Goal: Information Seeking & Learning: Learn about a topic

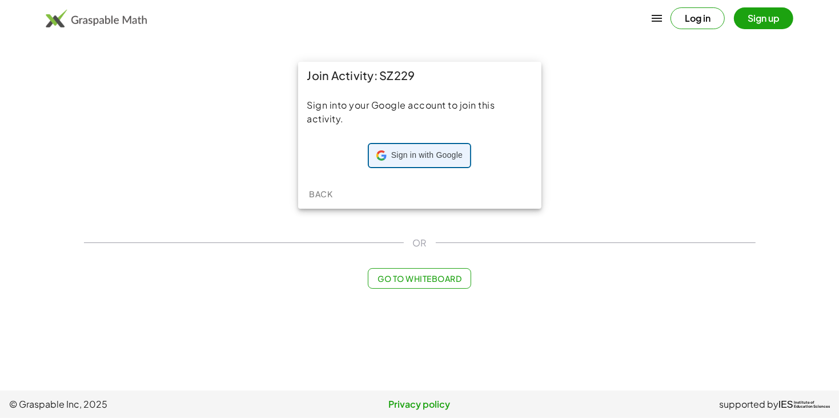
click at [427, 163] on div "Sign in with Google Sign in with Google. Opens in new tab" at bounding box center [420, 156] width 86 height 22
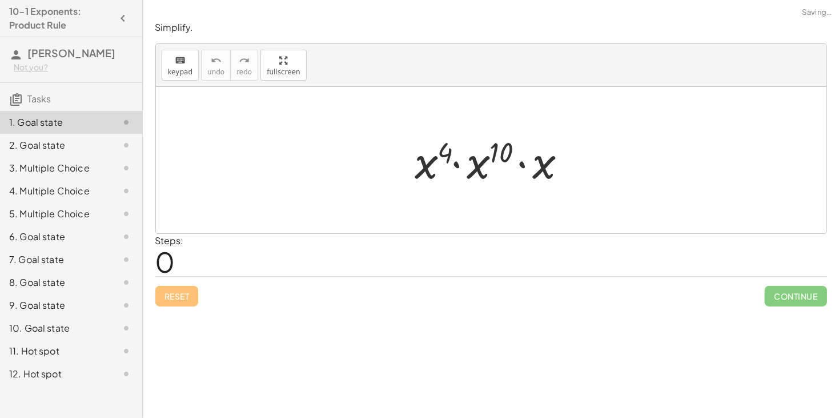
click at [434, 162] on div at bounding box center [495, 160] width 171 height 59
click at [422, 170] on div at bounding box center [495, 160] width 171 height 59
click at [509, 163] on div at bounding box center [495, 160] width 171 height 59
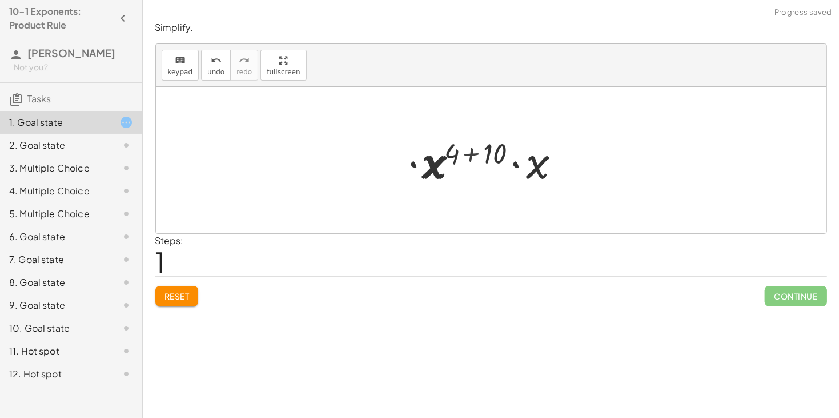
click at [486, 163] on div at bounding box center [496, 160] width 158 height 59
click at [488, 157] on div at bounding box center [496, 160] width 120 height 59
click at [488, 158] on div at bounding box center [496, 160] width 120 height 59
click at [502, 162] on div at bounding box center [496, 160] width 120 height 59
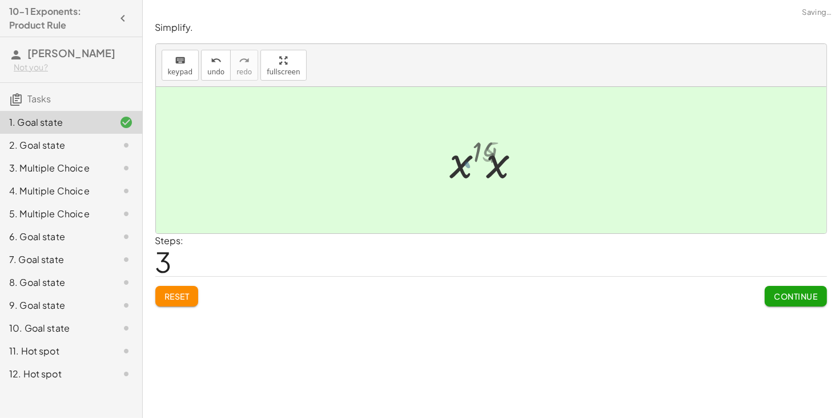
click at [513, 163] on div at bounding box center [496, 160] width 82 height 57
click at [497, 159] on div at bounding box center [496, 160] width 82 height 57
click at [787, 290] on button "Continue" at bounding box center [796, 296] width 62 height 21
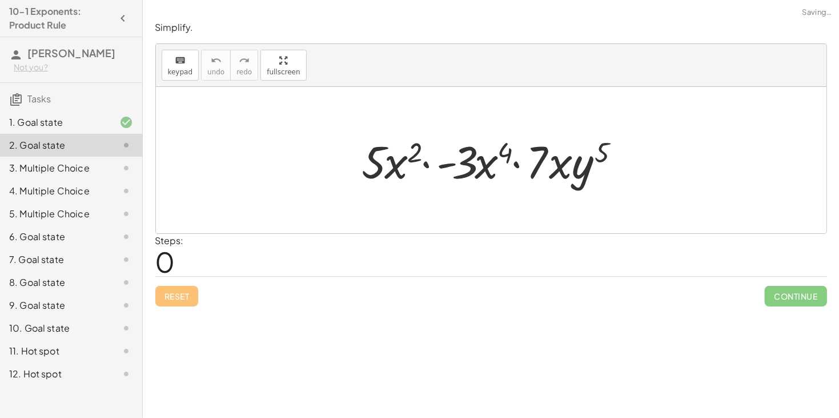
click at [460, 160] on div at bounding box center [496, 160] width 278 height 59
click at [467, 159] on div at bounding box center [496, 160] width 278 height 59
click at [491, 166] on div at bounding box center [496, 160] width 278 height 59
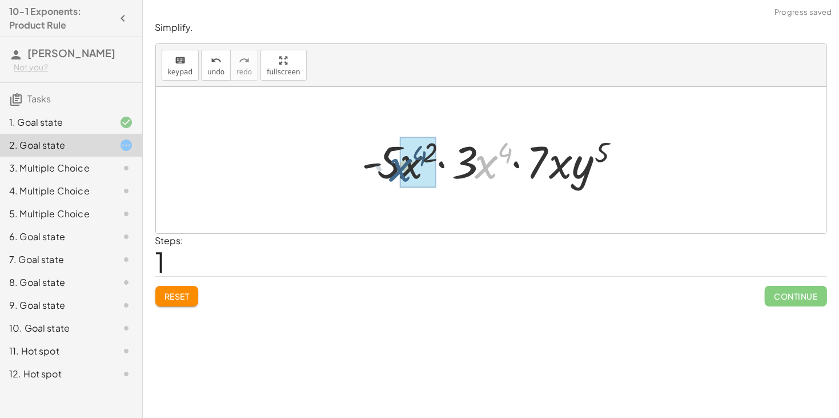
drag, startPoint x: 489, startPoint y: 166, endPoint x: 402, endPoint y: 169, distance: 87.5
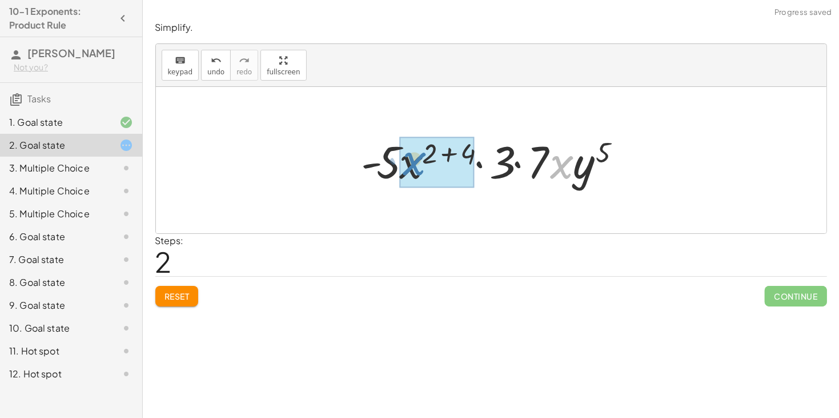
drag, startPoint x: 561, startPoint y: 171, endPoint x: 409, endPoint y: 169, distance: 152.6
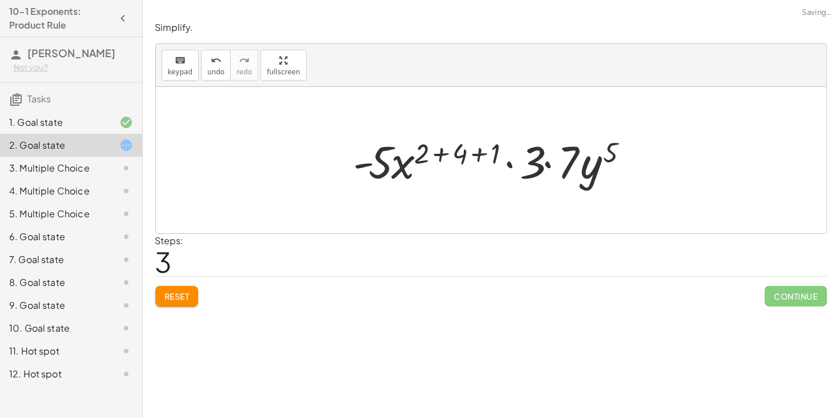
click at [469, 154] on div at bounding box center [495, 160] width 295 height 59
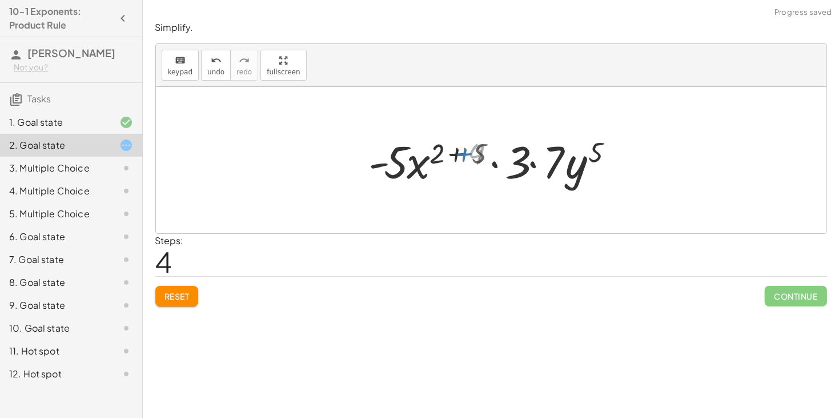
click at [467, 153] on div at bounding box center [495, 160] width 257 height 59
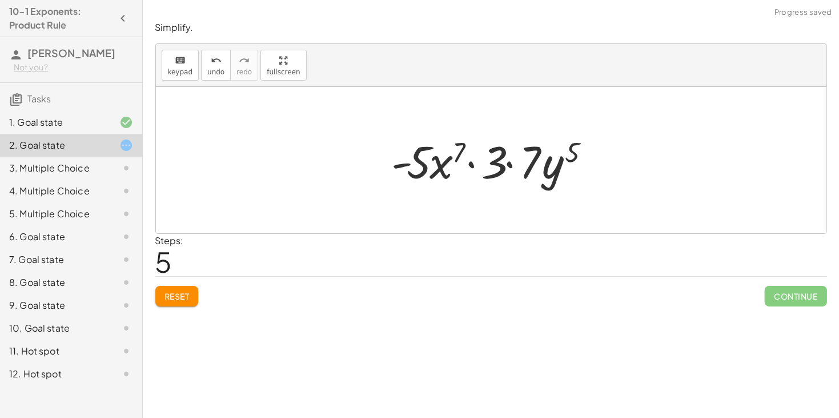
click at [418, 160] on div at bounding box center [495, 160] width 219 height 59
click at [409, 163] on div at bounding box center [495, 160] width 219 height 59
click at [449, 163] on div at bounding box center [495, 160] width 219 height 59
click at [477, 163] on div at bounding box center [495, 160] width 219 height 59
click at [510, 165] on div at bounding box center [495, 160] width 219 height 59
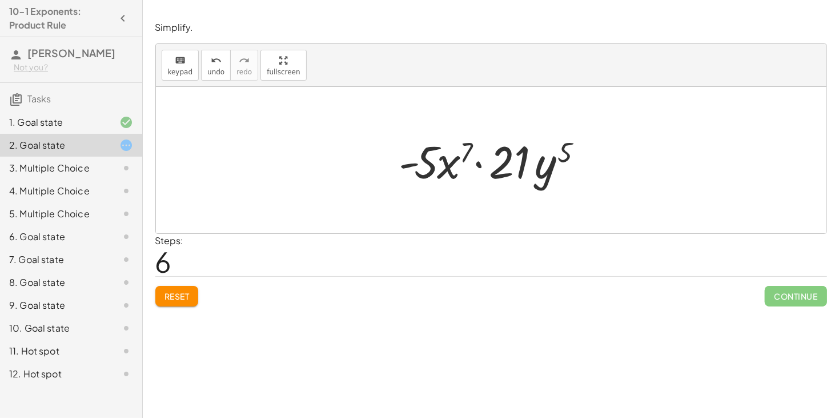
click at [415, 161] on div at bounding box center [495, 160] width 203 height 59
drag, startPoint x: 425, startPoint y: 158, endPoint x: 548, endPoint y: 154, distance: 122.9
click at [548, 154] on div at bounding box center [495, 160] width 203 height 59
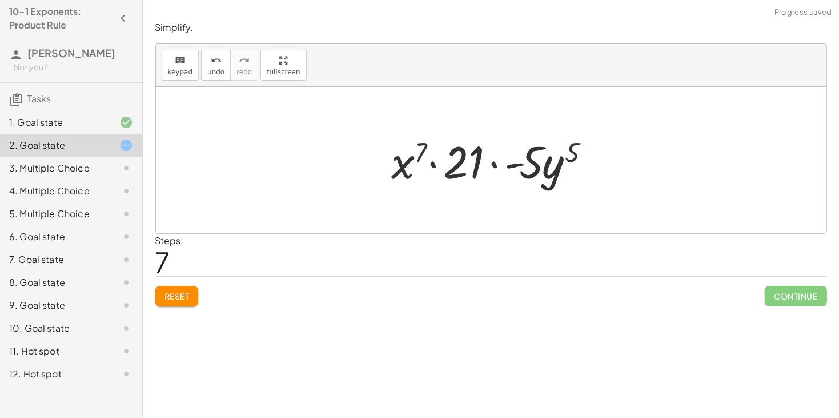
click at [509, 159] on div at bounding box center [495, 160] width 219 height 59
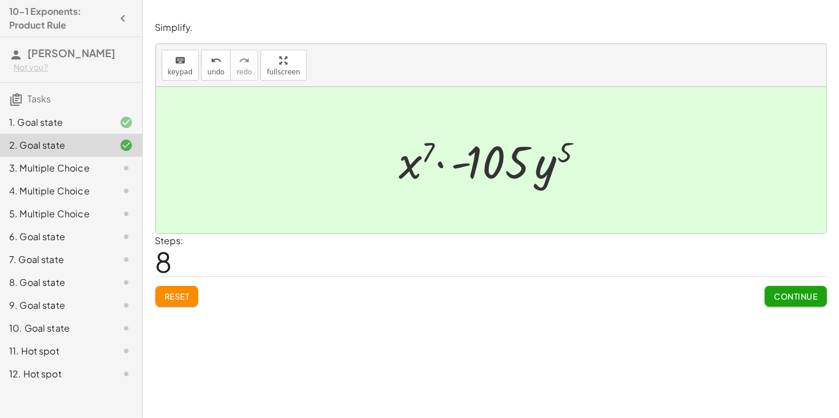
click at [787, 295] on span "Continue" at bounding box center [795, 296] width 43 height 10
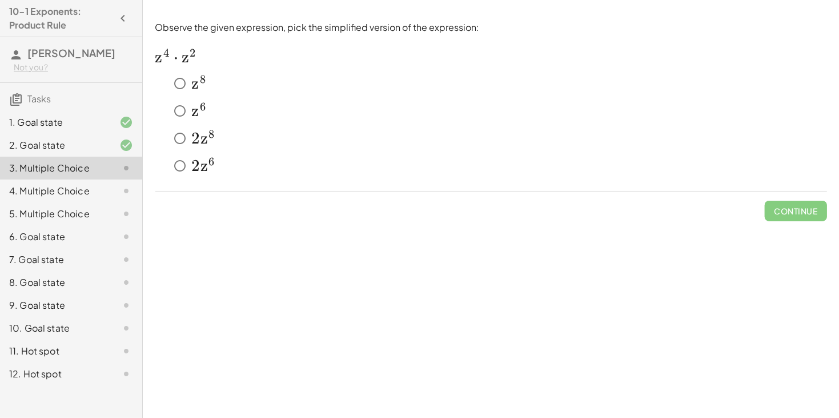
click at [196, 105] on span "z" at bounding box center [195, 110] width 7 height 19
click at [785, 215] on button "Check" at bounding box center [803, 211] width 48 height 21
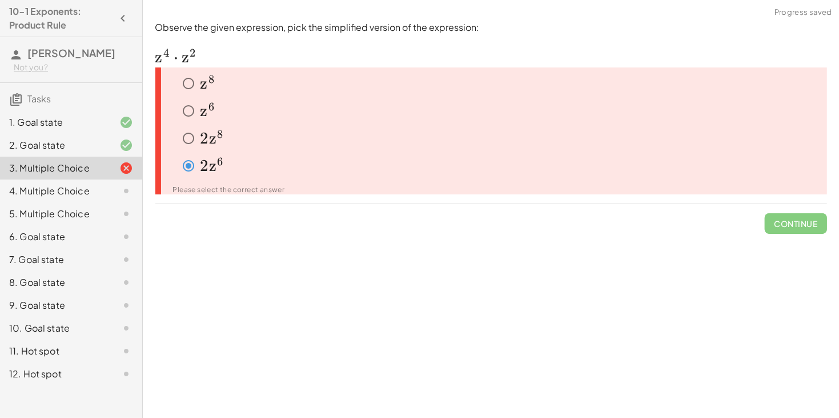
click at [175, 154] on div "﻿ z 6 z^6 z 6 ﻿" at bounding box center [495, 167] width 663 height 27
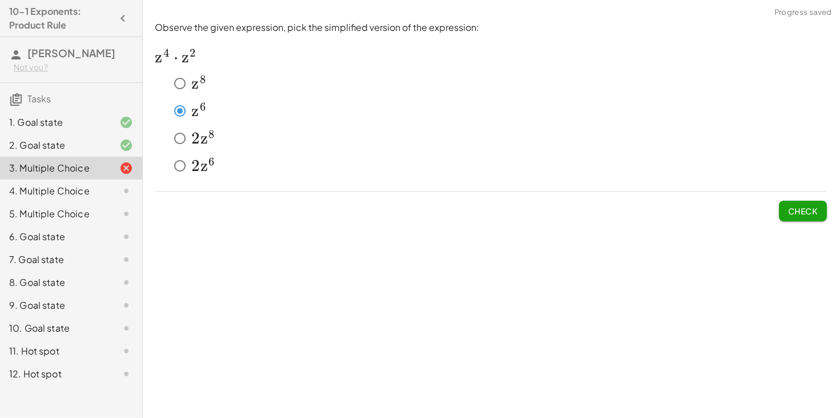
click at [800, 210] on span "Check" at bounding box center [804, 211] width 30 height 10
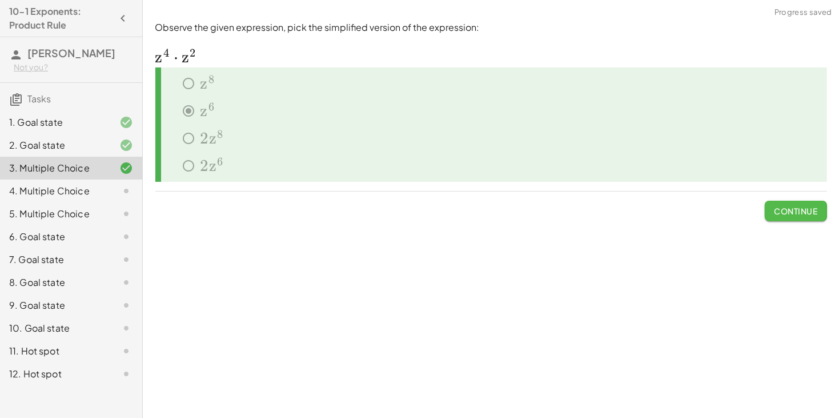
click at [800, 210] on span "Continue" at bounding box center [795, 211] width 43 height 10
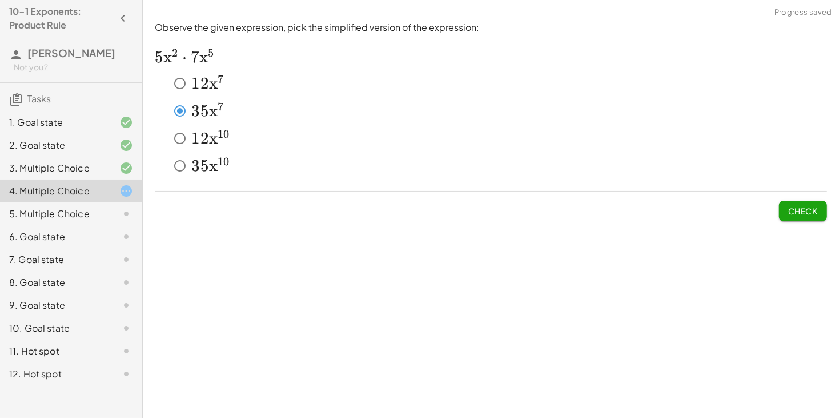
click at [799, 204] on button "Check" at bounding box center [803, 211] width 48 height 21
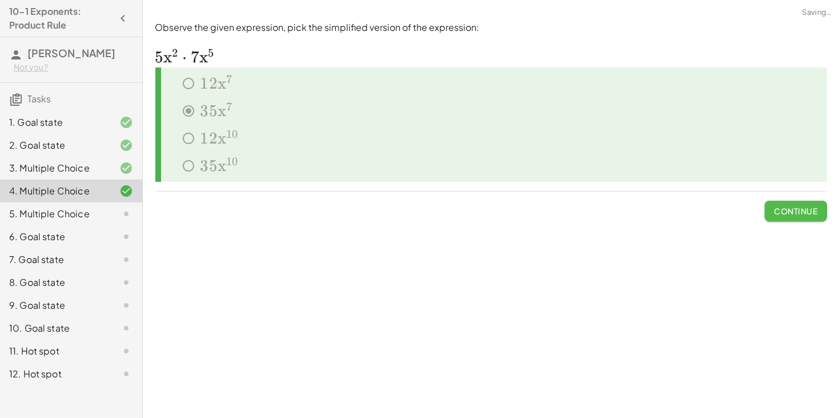
click at [798, 205] on button "Continue" at bounding box center [796, 211] width 62 height 21
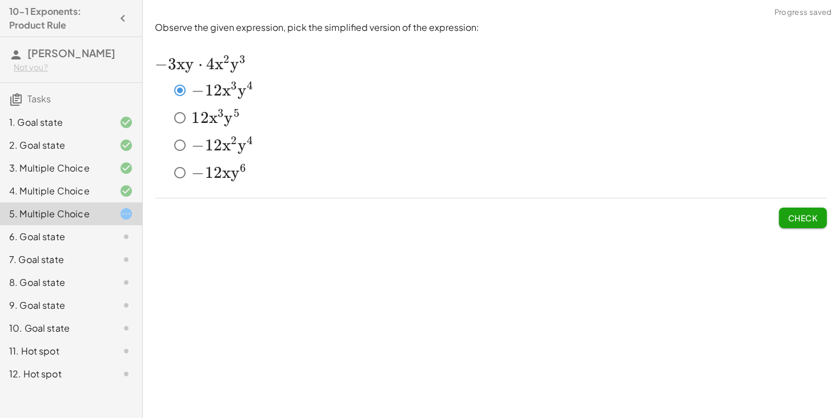
click at [813, 220] on span "Check" at bounding box center [804, 218] width 30 height 10
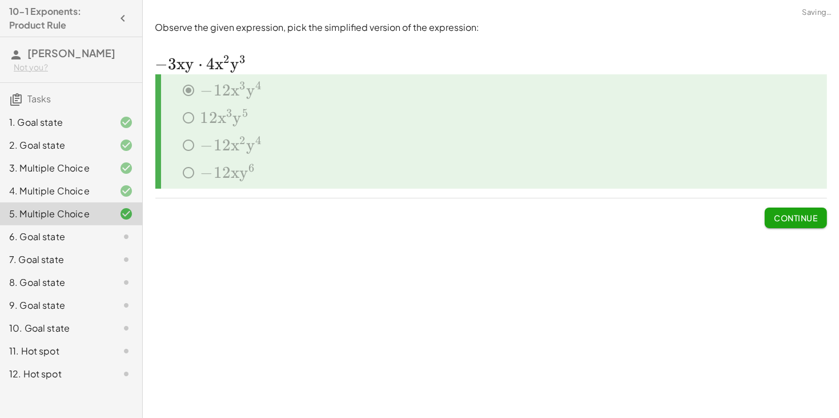
click at [813, 220] on span "Continue" at bounding box center [795, 218] width 43 height 10
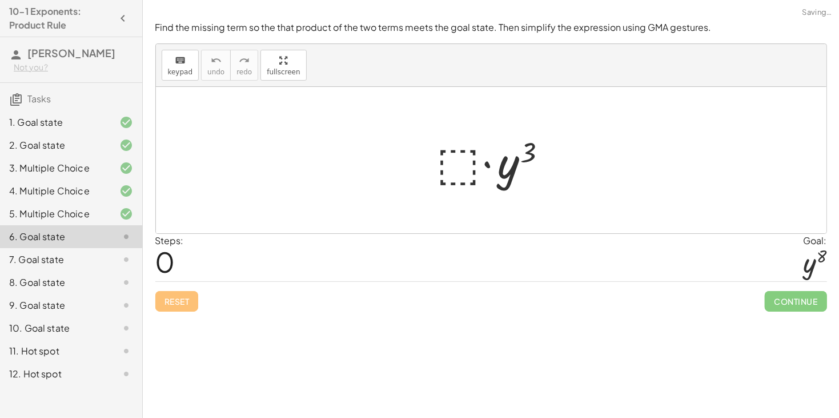
click at [448, 168] on div at bounding box center [495, 160] width 129 height 59
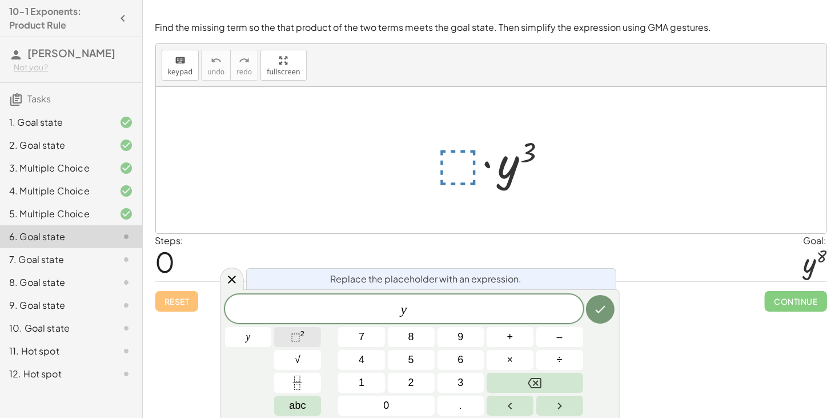
click at [288, 333] on button "⬚ 2" at bounding box center [297, 337] width 47 height 20
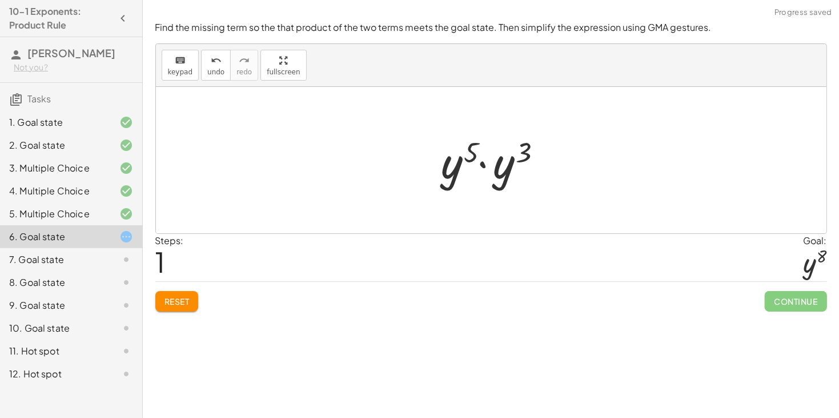
click at [474, 178] on div at bounding box center [496, 160] width 120 height 59
click at [491, 159] on div at bounding box center [495, 160] width 106 height 57
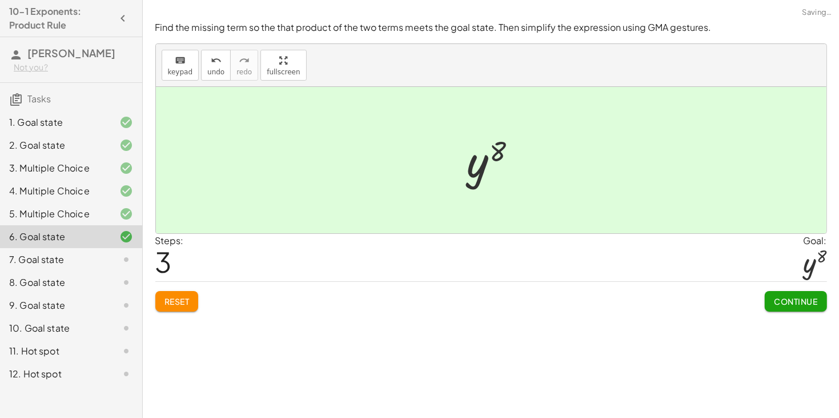
click at [783, 302] on span "Continue" at bounding box center [795, 301] width 43 height 10
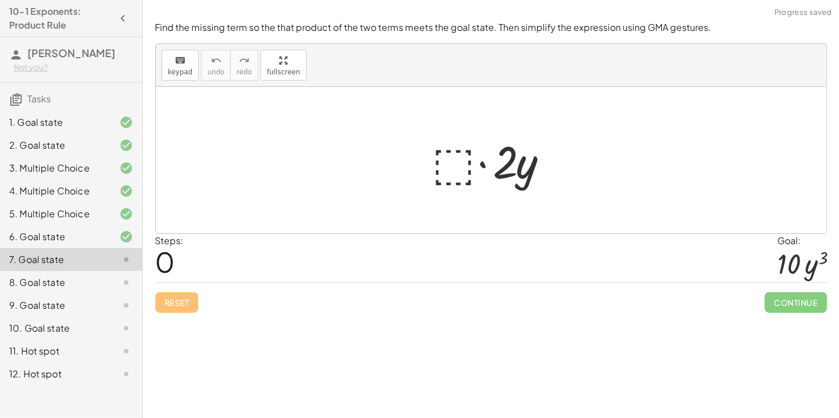
click at [455, 148] on div at bounding box center [496, 160] width 138 height 59
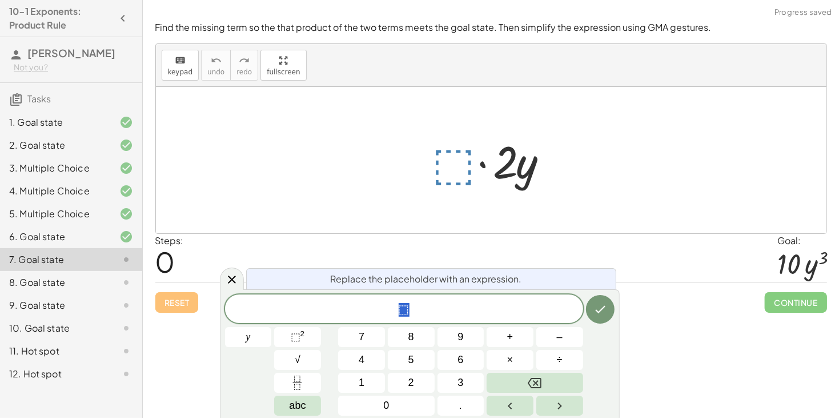
click at [456, 152] on div at bounding box center [496, 160] width 138 height 59
click at [408, 318] on span "⬚" at bounding box center [404, 310] width 358 height 16
click at [294, 335] on span "⬚" at bounding box center [296, 336] width 10 height 11
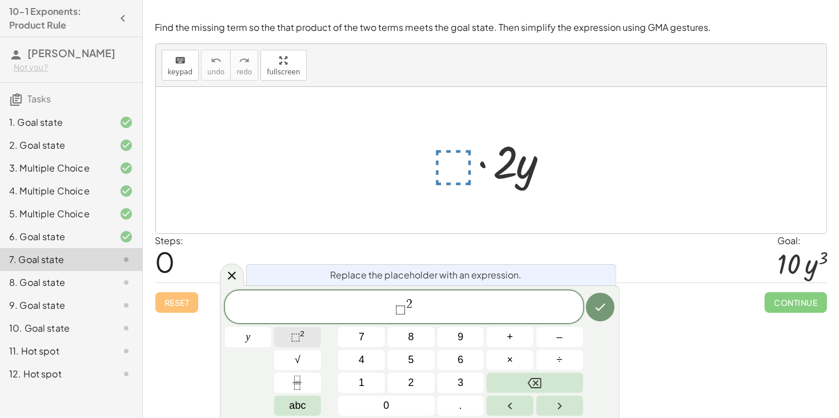
click at [317, 328] on button "⬚ 2" at bounding box center [297, 337] width 47 height 20
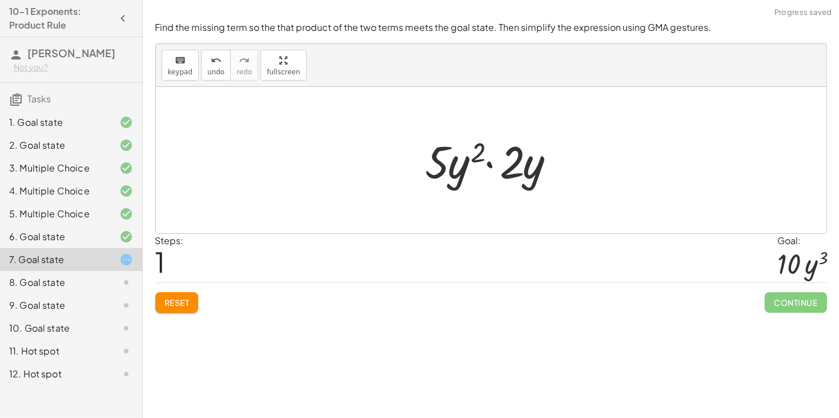
click at [452, 167] on div at bounding box center [496, 160] width 152 height 59
drag, startPoint x: 440, startPoint y: 165, endPoint x: 514, endPoint y: 166, distance: 73.7
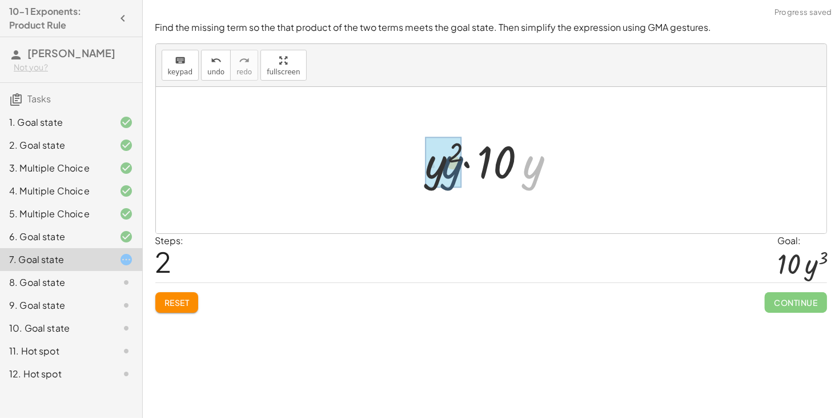
drag, startPoint x: 527, startPoint y: 169, endPoint x: 421, endPoint y: 166, distance: 106.9
click at [421, 166] on div at bounding box center [496, 160] width 152 height 59
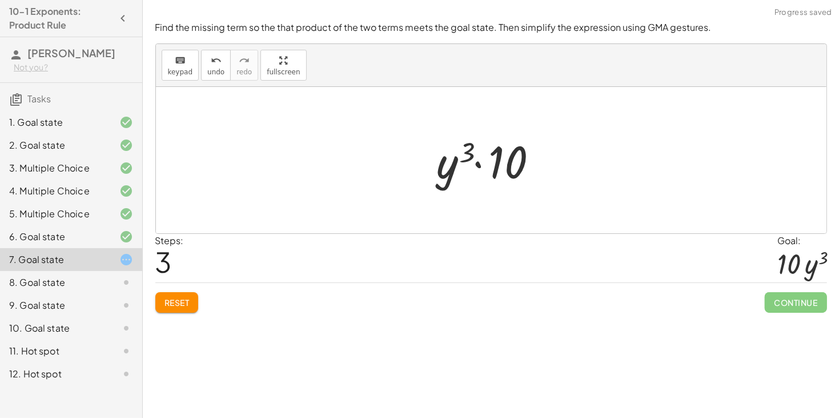
click at [482, 171] on div at bounding box center [495, 160] width 129 height 59
drag, startPoint x: 499, startPoint y: 166, endPoint x: 416, endPoint y: 167, distance: 83.4
click at [416, 167] on div "· ⬚ · 2 · y · 5 · y 2 · 2 · y · y 2 · 10 · y · 10 · · y 10 3" at bounding box center [491, 160] width 671 height 146
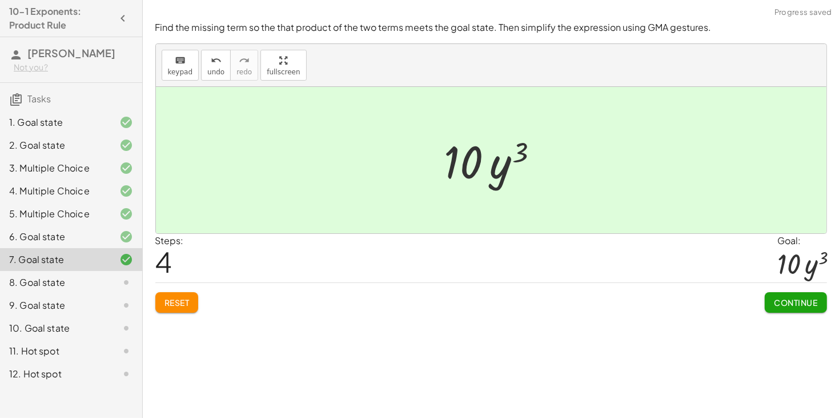
click at [771, 310] on button "Continue" at bounding box center [796, 302] width 62 height 21
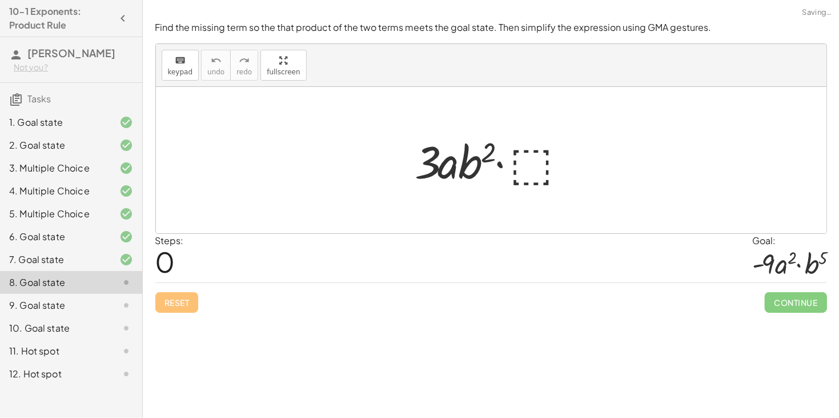
click at [545, 169] on div at bounding box center [496, 160] width 172 height 59
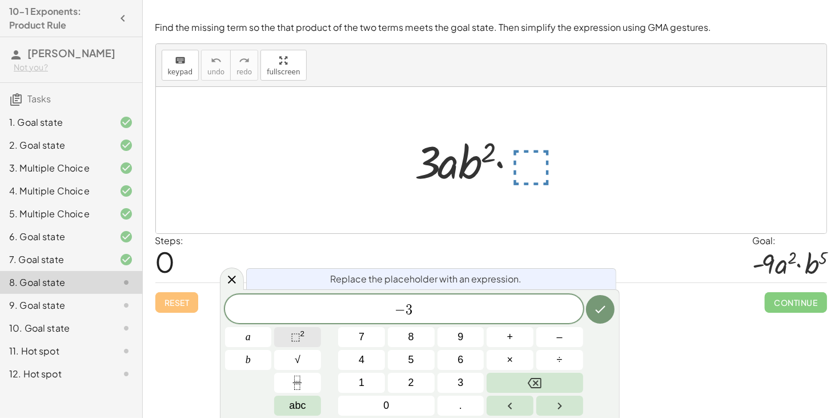
click at [289, 342] on button "⬚ 2" at bounding box center [297, 337] width 47 height 20
click at [308, 335] on button "⬚ 2" at bounding box center [297, 337] width 47 height 20
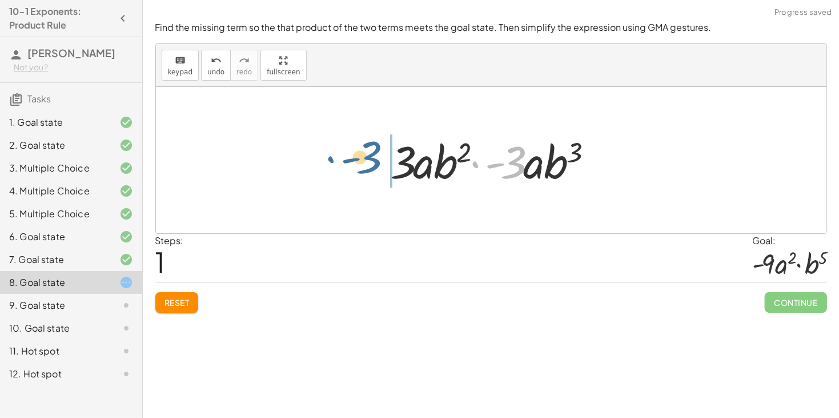
drag, startPoint x: 512, startPoint y: 161, endPoint x: 369, endPoint y: 156, distance: 143.5
click at [369, 156] on div "· 3 · a · b 2 · ⬚ · - 3 · 3 · a · b 2 · - 3 · a · b 3" at bounding box center [491, 160] width 671 height 146
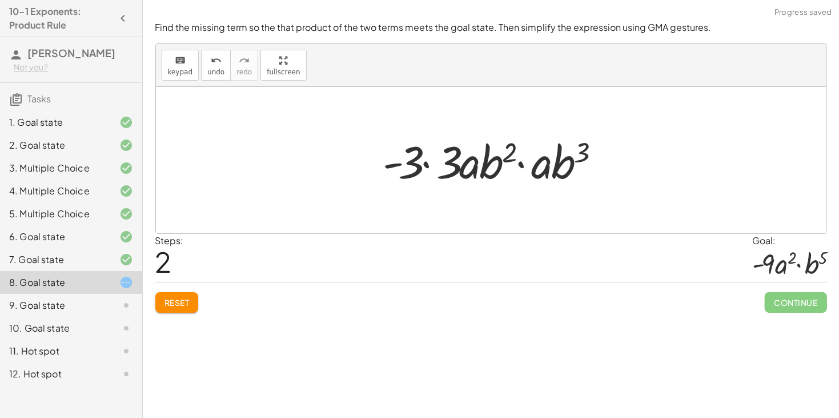
click at [447, 165] on div at bounding box center [496, 160] width 237 height 59
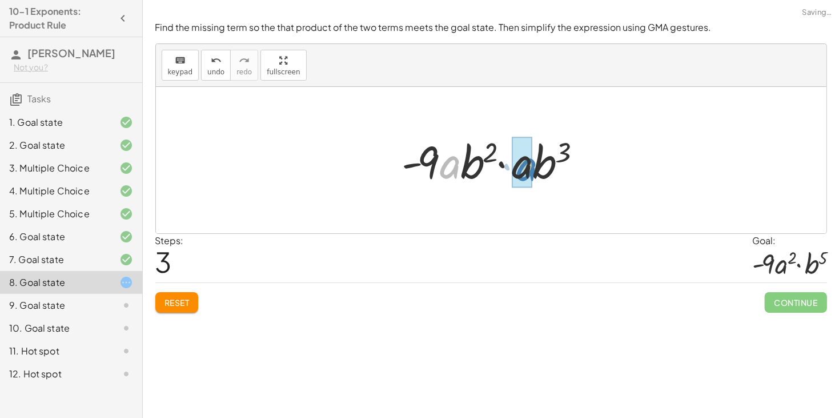
drag, startPoint x: 453, startPoint y: 168, endPoint x: 525, endPoint y: 170, distance: 72.6
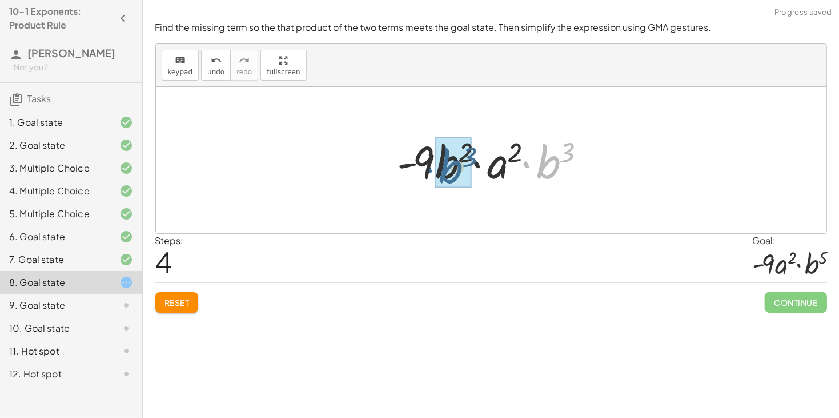
drag, startPoint x: 549, startPoint y: 168, endPoint x: 449, endPoint y: 173, distance: 100.1
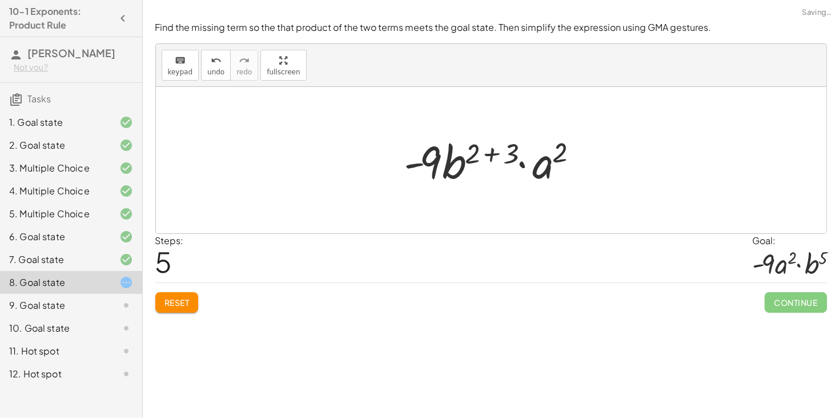
click at [489, 154] on div at bounding box center [496, 160] width 194 height 59
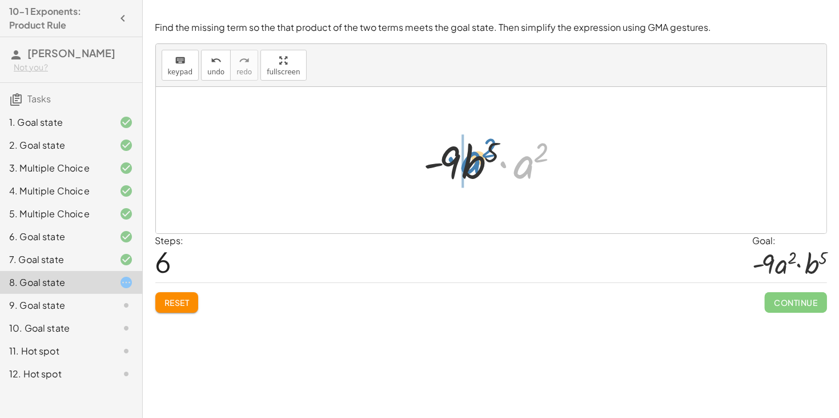
drag, startPoint x: 519, startPoint y: 162, endPoint x: 463, endPoint y: 159, distance: 56.6
click at [463, 159] on div at bounding box center [495, 160] width 155 height 59
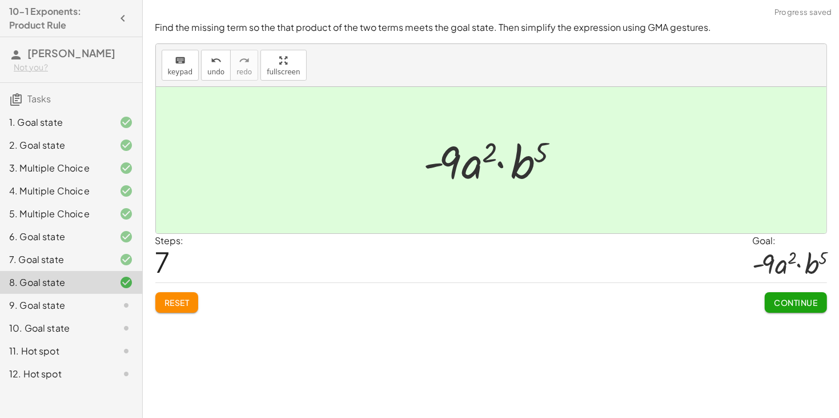
click at [789, 295] on button "Continue" at bounding box center [796, 302] width 62 height 21
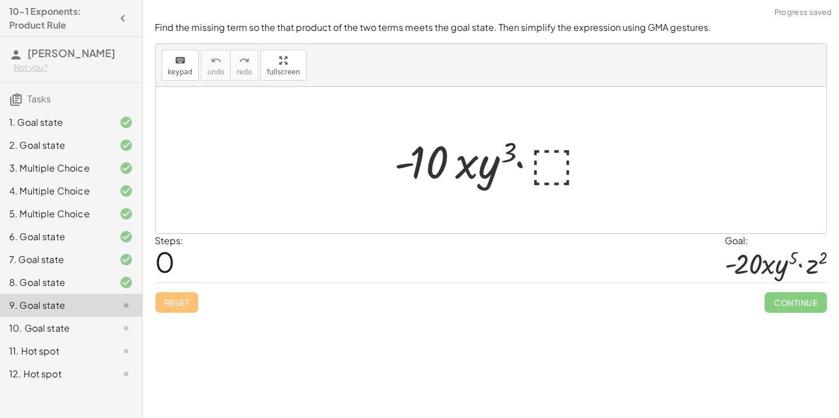
click at [555, 169] on div at bounding box center [495, 160] width 213 height 59
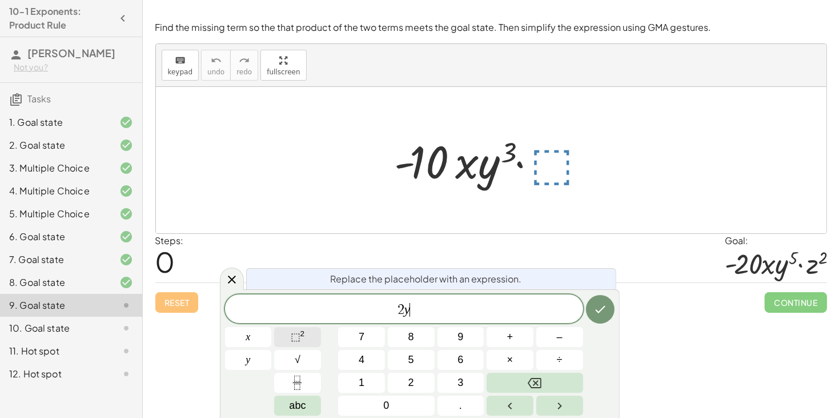
click at [302, 339] on span "⬚ 2" at bounding box center [298, 336] width 14 height 15
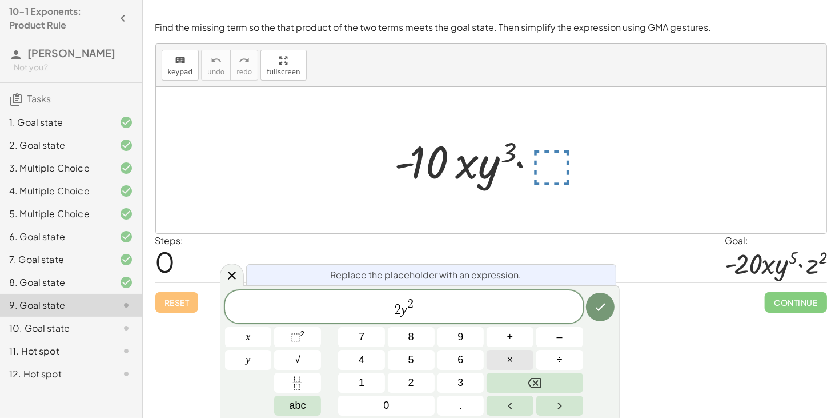
click at [514, 355] on button "×" at bounding box center [510, 360] width 47 height 20
click at [307, 334] on button "⬚ 2" at bounding box center [297, 337] width 47 height 20
click at [603, 311] on icon "Done" at bounding box center [601, 307] width 14 height 14
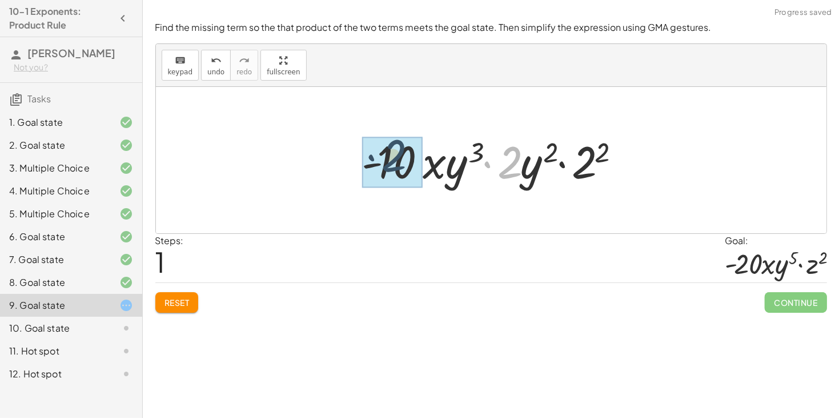
drag, startPoint x: 508, startPoint y: 173, endPoint x: 382, endPoint y: 170, distance: 125.7
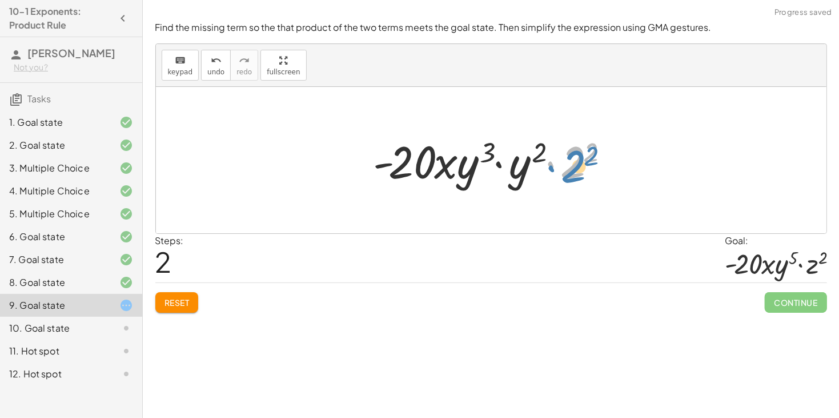
click at [577, 169] on div at bounding box center [495, 160] width 255 height 59
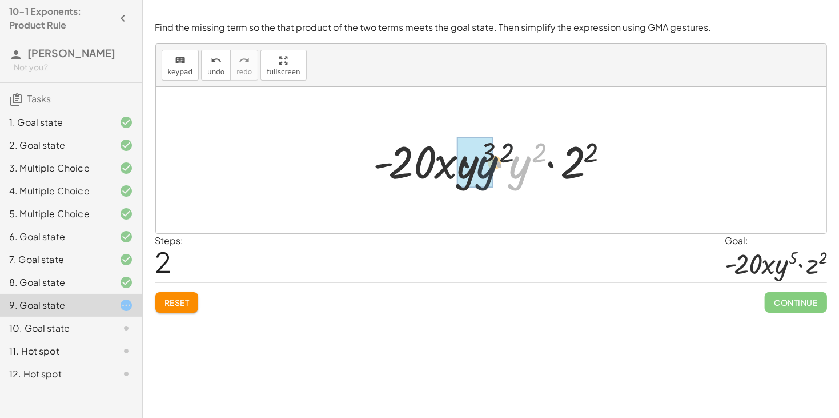
drag, startPoint x: 520, startPoint y: 172, endPoint x: 475, endPoint y: 171, distance: 45.1
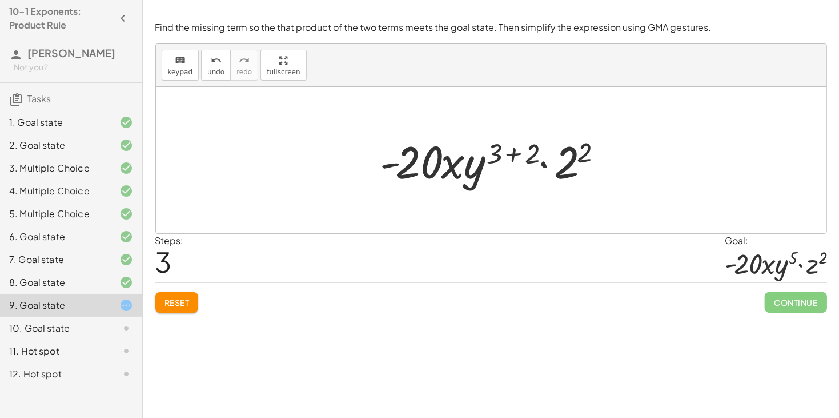
click at [512, 160] on div at bounding box center [496, 160] width 242 height 59
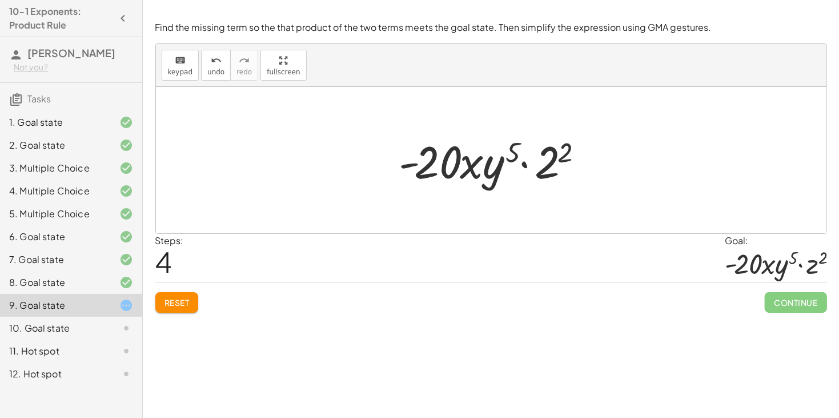
click at [813, 270] on div at bounding box center [776, 263] width 102 height 32
click at [551, 157] on div at bounding box center [495, 160] width 203 height 59
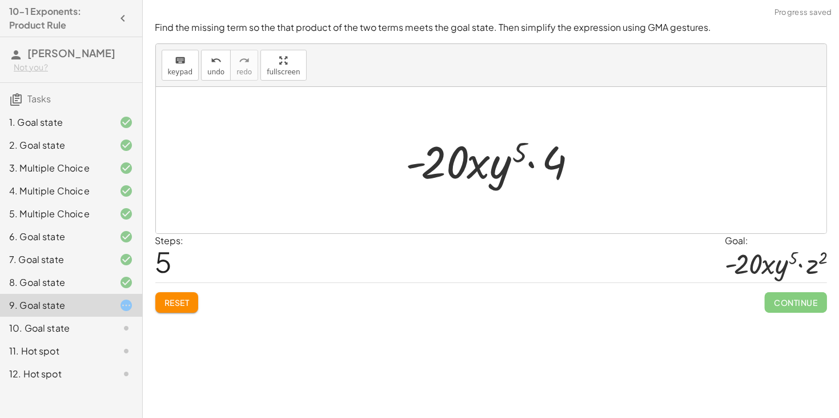
click at [557, 173] on div at bounding box center [496, 160] width 190 height 59
click at [172, 306] on span "Reset" at bounding box center [177, 302] width 25 height 10
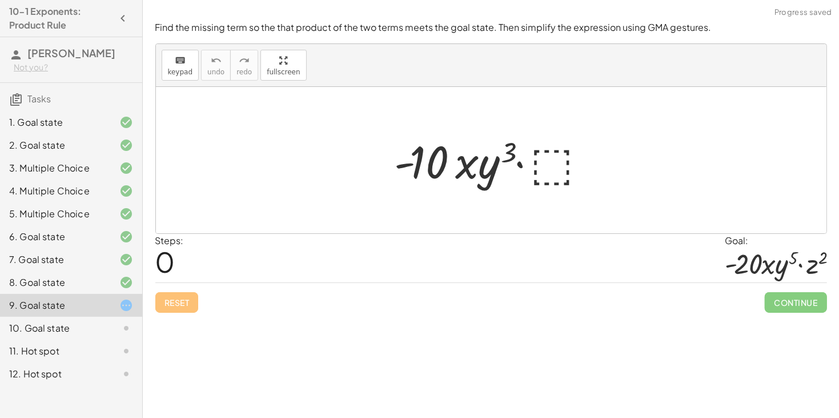
click at [542, 151] on div at bounding box center [495, 160] width 213 height 59
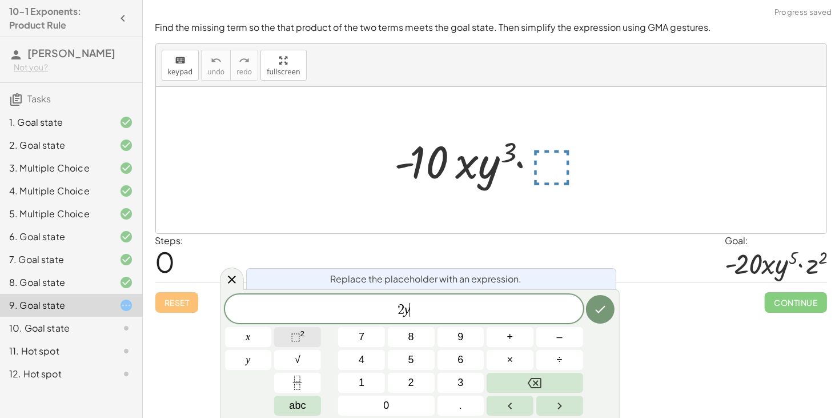
click at [313, 334] on button "⬚ 2" at bounding box center [297, 337] width 47 height 20
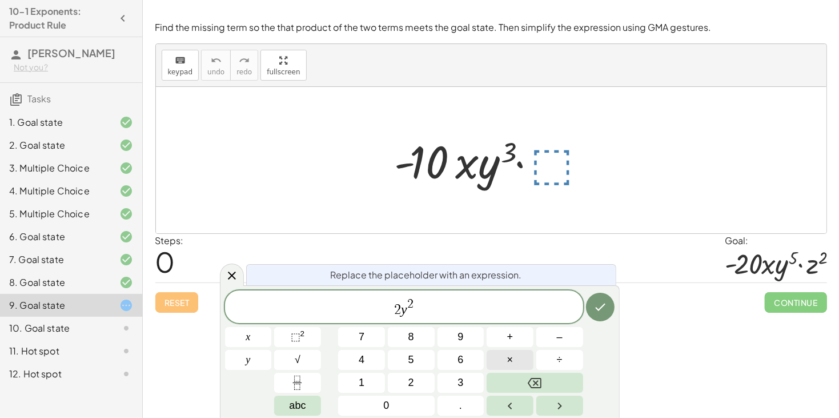
click at [494, 359] on button "×" at bounding box center [510, 360] width 47 height 20
click at [297, 341] on span "⬚" at bounding box center [296, 336] width 10 height 11
click at [606, 300] on icon "Done" at bounding box center [601, 307] width 14 height 14
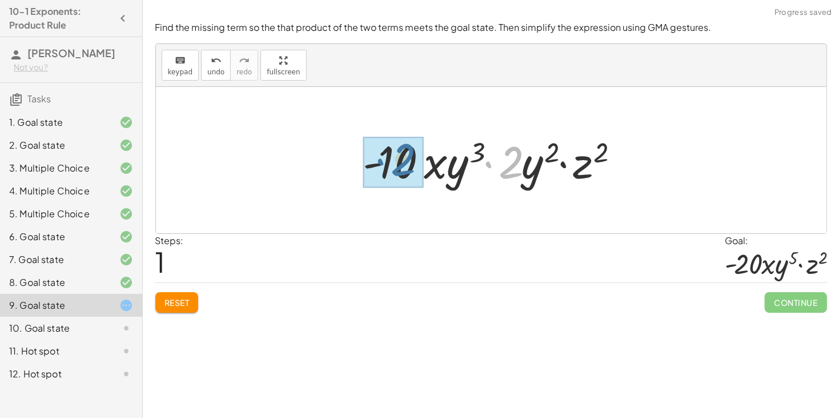
drag, startPoint x: 506, startPoint y: 160, endPoint x: 397, endPoint y: 157, distance: 109.2
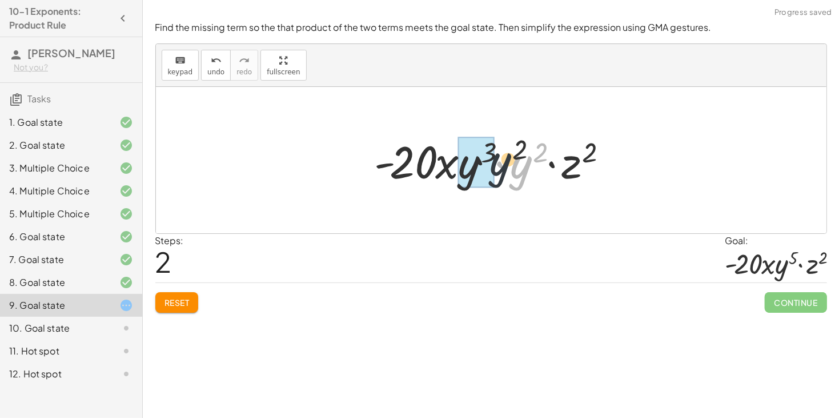
drag, startPoint x: 521, startPoint y: 162, endPoint x: 483, endPoint y: 159, distance: 37.8
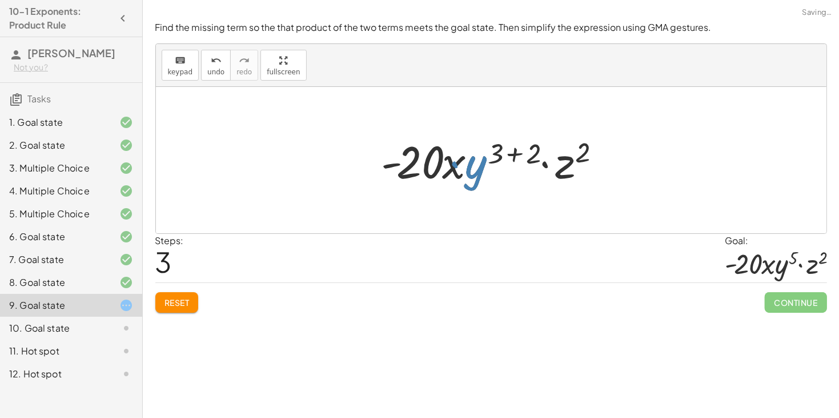
click at [513, 151] on div at bounding box center [495, 160] width 239 height 59
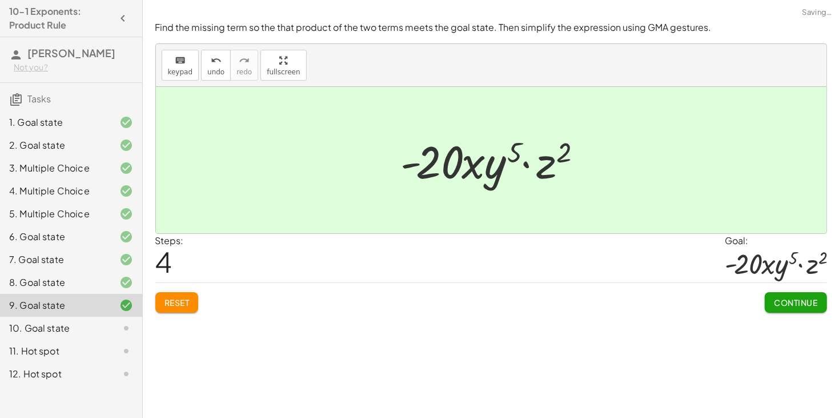
click at [811, 308] on button "Continue" at bounding box center [796, 302] width 62 height 21
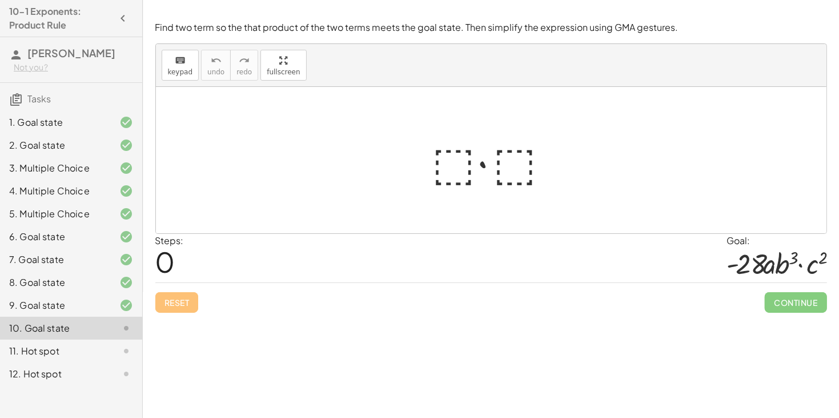
click at [454, 166] on div at bounding box center [496, 160] width 138 height 59
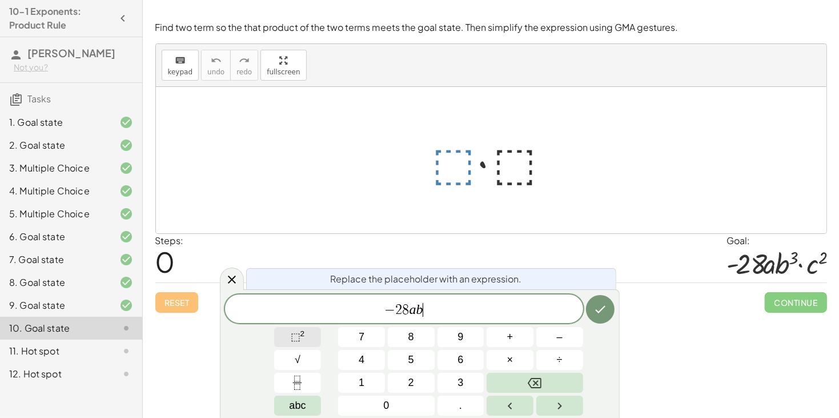
click at [298, 336] on span "⬚" at bounding box center [296, 336] width 10 height 11
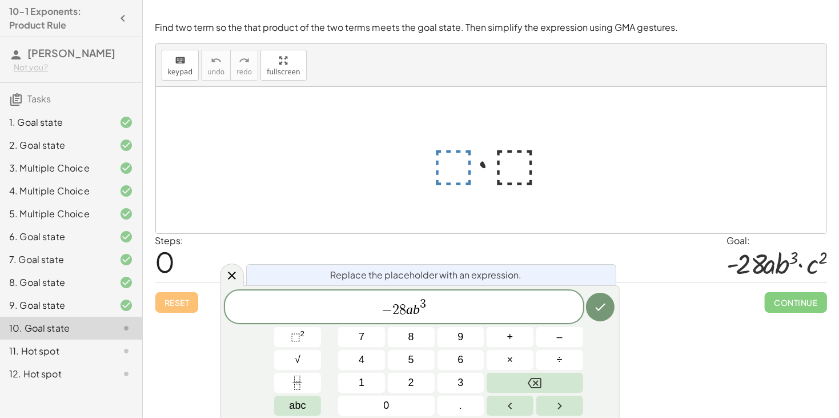
click at [502, 169] on div at bounding box center [496, 160] width 138 height 59
click at [598, 303] on icon "Done" at bounding box center [601, 307] width 14 height 14
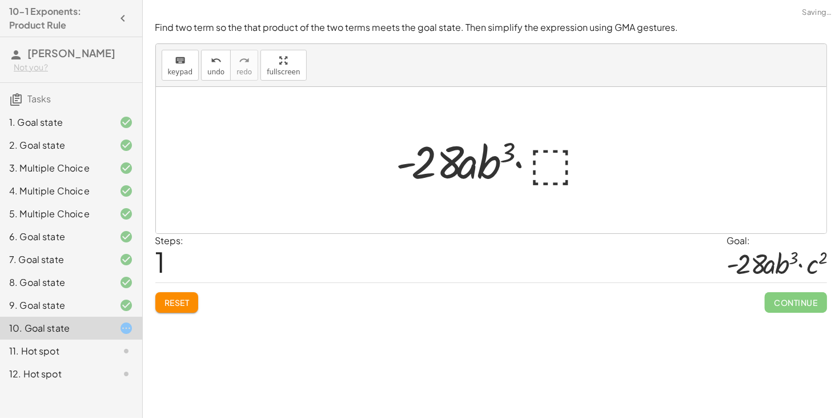
click at [541, 167] on div at bounding box center [496, 160] width 210 height 59
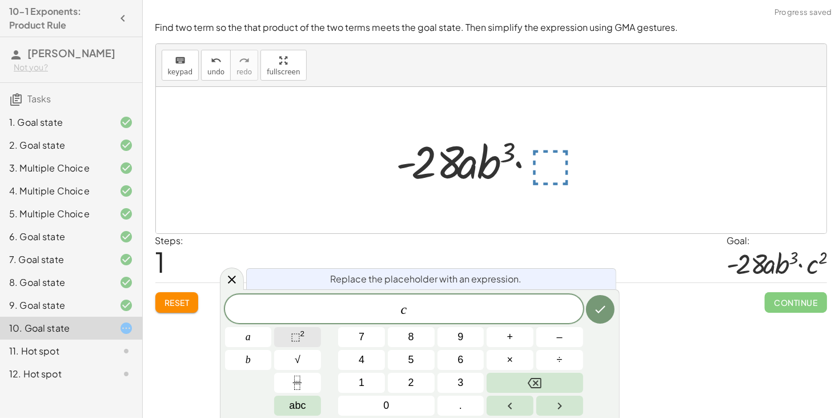
click at [302, 331] on sup "2" at bounding box center [303, 333] width 5 height 9
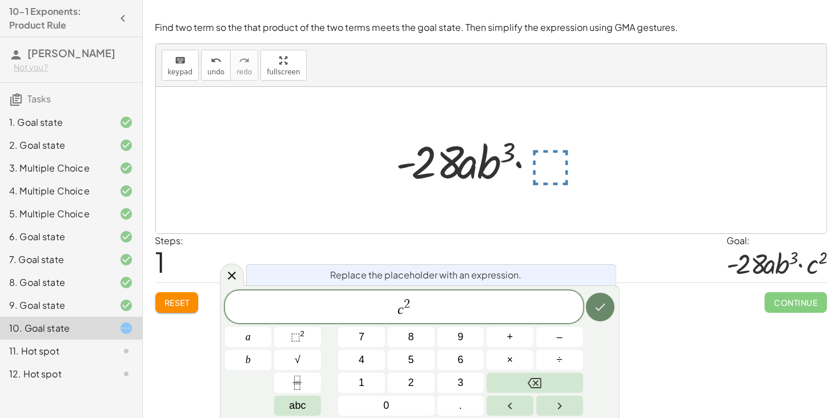
click at [597, 309] on icon "Done" at bounding box center [601, 307] width 14 height 14
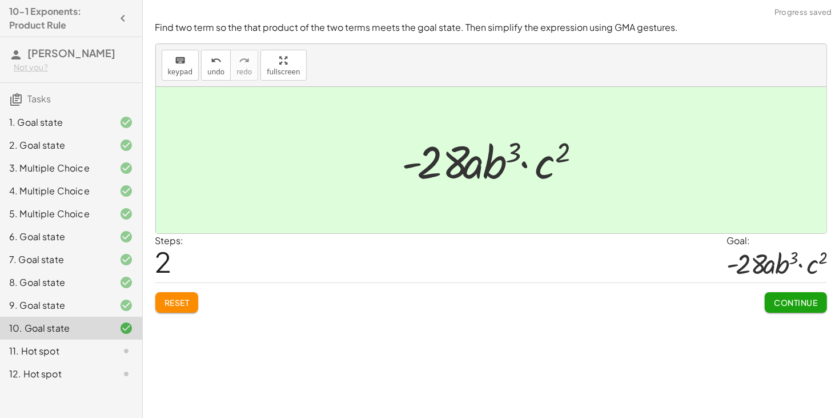
click at [818, 301] on button "Continue" at bounding box center [796, 302] width 62 height 21
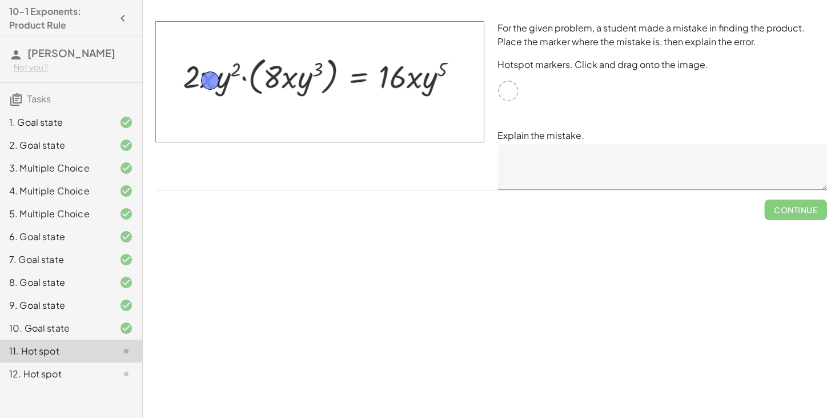
drag, startPoint x: 507, startPoint y: 94, endPoint x: 209, endPoint y: 84, distance: 298.4
drag, startPoint x: 208, startPoint y: 81, endPoint x: 506, endPoint y: 92, distance: 298.5
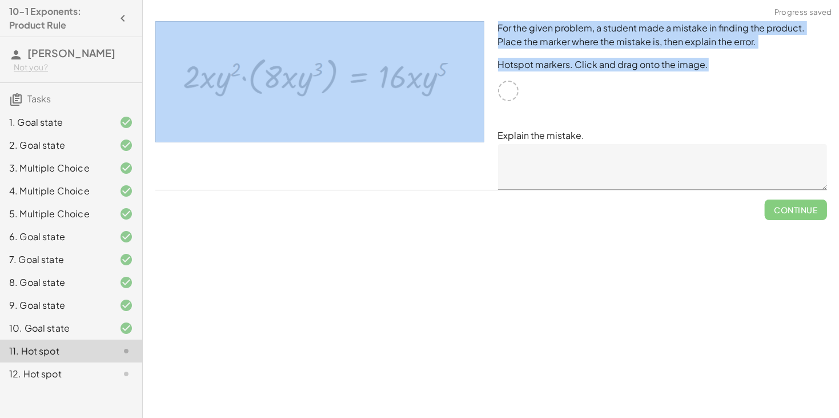
drag, startPoint x: 510, startPoint y: 91, endPoint x: 402, endPoint y: 108, distance: 108.8
click at [402, 108] on div "For the given problem, a student made a mistake in finding the product. Place t…" at bounding box center [492, 105] width 686 height 182
click at [633, 101] on div "For the given problem, a student made a mistake in finding the product. Place t…" at bounding box center [662, 105] width 343 height 182
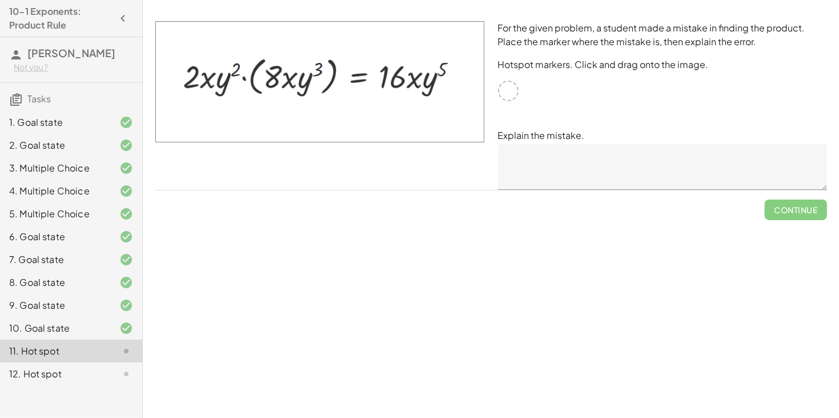
drag, startPoint x: 354, startPoint y: 95, endPoint x: 458, endPoint y: 113, distance: 104.8
click at [458, 113] on img at bounding box center [319, 81] width 329 height 121
click at [486, 109] on div at bounding box center [320, 105] width 343 height 182
drag, startPoint x: 482, startPoint y: 109, endPoint x: 421, endPoint y: 122, distance: 63.2
click at [421, 122] on img at bounding box center [319, 81] width 329 height 121
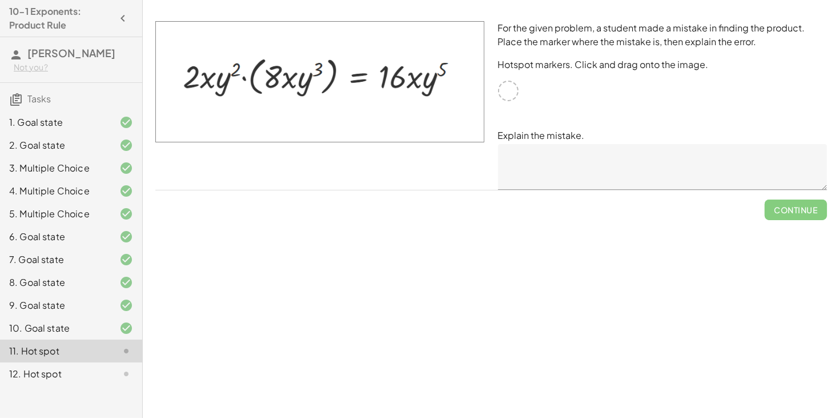
click at [70, 371] on div "12. Hot spot" at bounding box center [55, 374] width 92 height 14
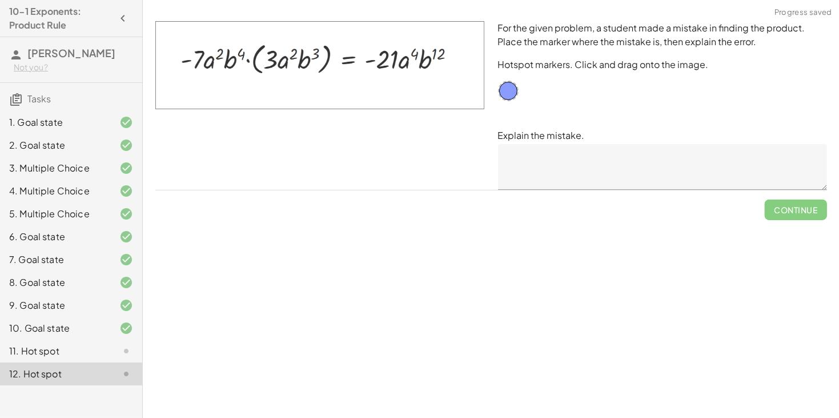
click at [109, 347] on div at bounding box center [117, 351] width 32 height 14
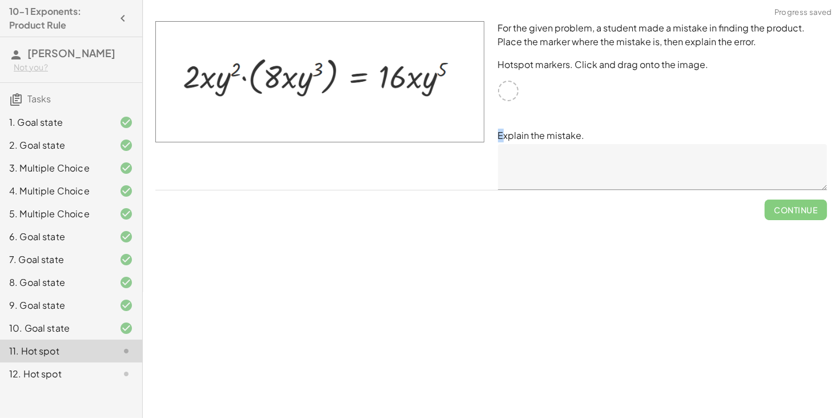
drag, startPoint x: 506, startPoint y: 88, endPoint x: 505, endPoint y: 101, distance: 12.6
click at [505, 101] on div "For the given problem, a student made a mistake in finding the product. Place t…" at bounding box center [662, 105] width 343 height 182
click at [505, 94] on div at bounding box center [508, 91] width 21 height 21
click at [502, 93] on div at bounding box center [508, 91] width 21 height 21
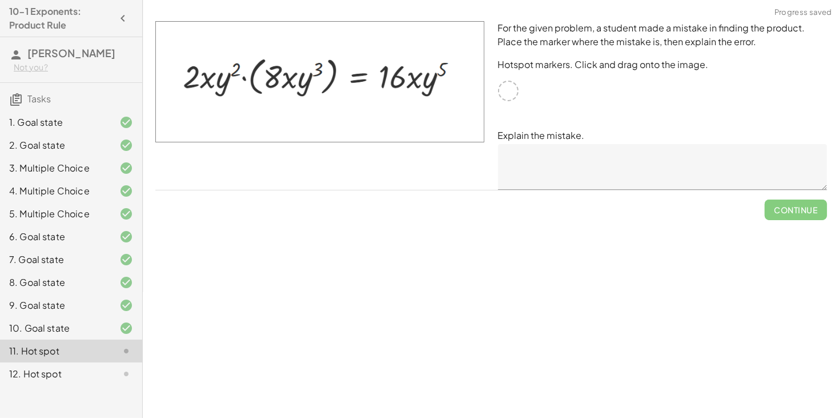
click at [502, 93] on div at bounding box center [508, 91] width 21 height 21
click at [415, 79] on img at bounding box center [319, 81] width 329 height 121
click at [506, 89] on div at bounding box center [508, 91] width 21 height 21
drag, startPoint x: 482, startPoint y: 94, endPoint x: 402, endPoint y: 99, distance: 80.8
click at [402, 99] on img at bounding box center [319, 81] width 329 height 121
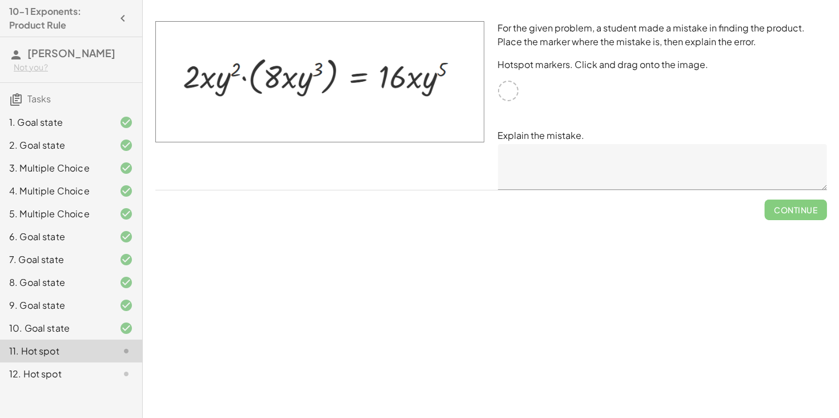
drag, startPoint x: 483, startPoint y: 68, endPoint x: 452, endPoint y: 67, distance: 31.4
click at [452, 67] on img at bounding box center [319, 81] width 329 height 121
drag, startPoint x: 483, startPoint y: 79, endPoint x: 412, endPoint y: 89, distance: 71.5
click at [412, 89] on img at bounding box center [319, 81] width 329 height 121
drag, startPoint x: 479, startPoint y: 128, endPoint x: 419, endPoint y: 118, distance: 60.8
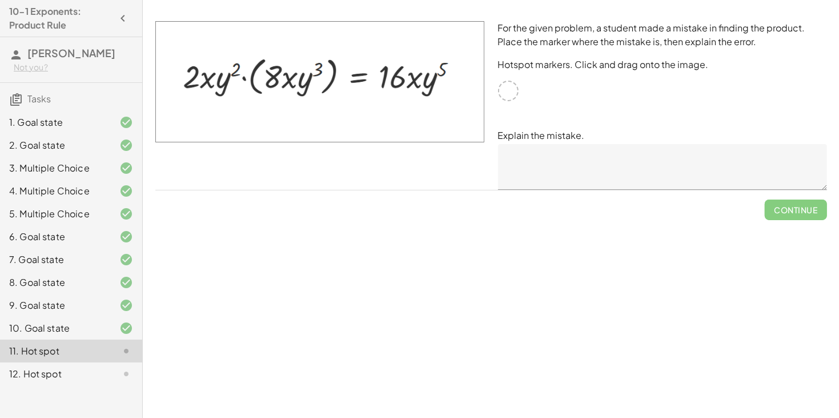
click at [419, 118] on img at bounding box center [319, 81] width 329 height 121
drag, startPoint x: 453, startPoint y: 119, endPoint x: 465, endPoint y: 129, distance: 15.1
click at [465, 129] on img at bounding box center [319, 81] width 329 height 121
drag, startPoint x: 186, startPoint y: 74, endPoint x: 281, endPoint y: 85, distance: 95.5
click at [281, 85] on img at bounding box center [319, 81] width 329 height 121
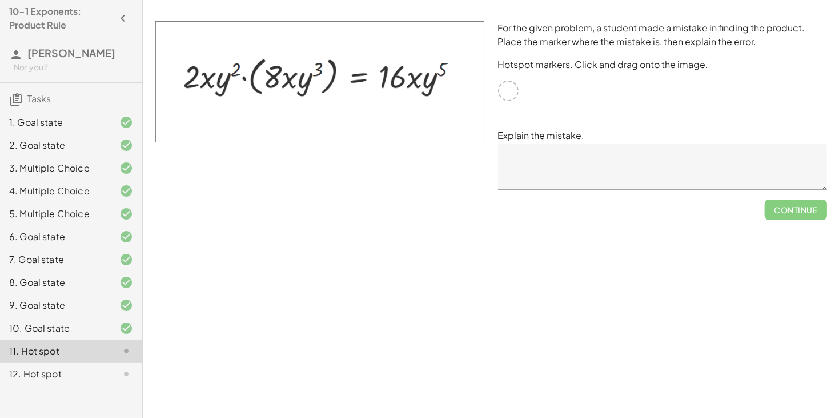
drag, startPoint x: 483, startPoint y: 57, endPoint x: 453, endPoint y: 96, distance: 49.7
click at [453, 96] on img at bounding box center [319, 81] width 329 height 121
click at [453, 94] on img at bounding box center [319, 81] width 329 height 121
click at [518, 88] on div "For the given problem, a student made a mistake in finding the product. Place t…" at bounding box center [662, 105] width 343 height 182
click at [516, 88] on div at bounding box center [508, 91] width 21 height 21
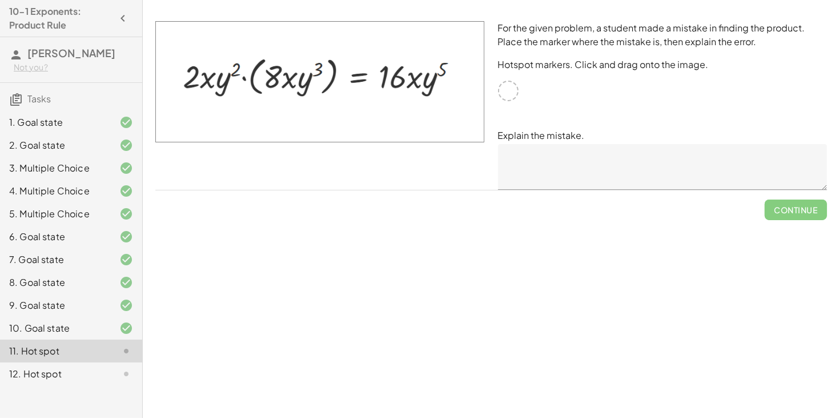
click at [501, 92] on div at bounding box center [508, 91] width 21 height 21
click at [501, 91] on div at bounding box center [508, 91] width 21 height 21
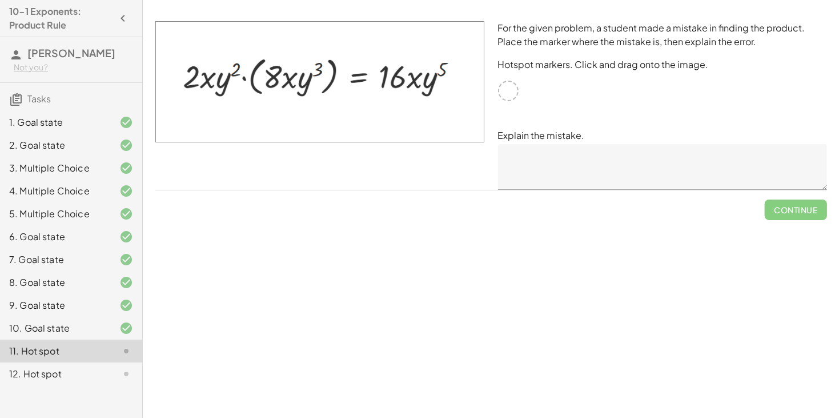
click at [501, 91] on div at bounding box center [508, 91] width 21 height 21
click at [111, 374] on div at bounding box center [117, 374] width 32 height 14
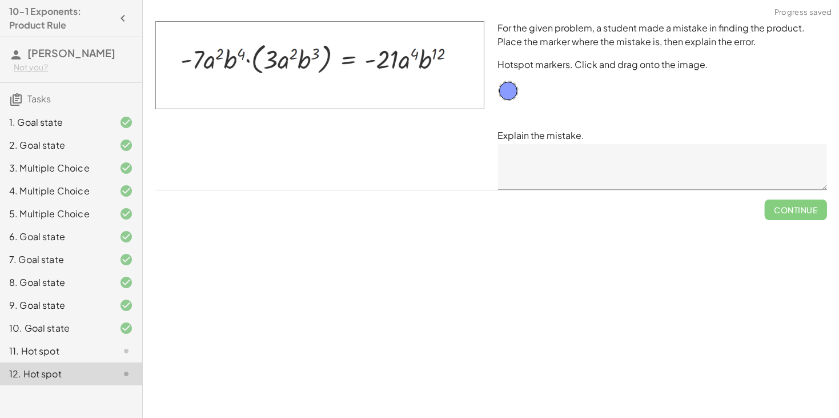
click at [122, 357] on icon at bounding box center [126, 351] width 14 height 14
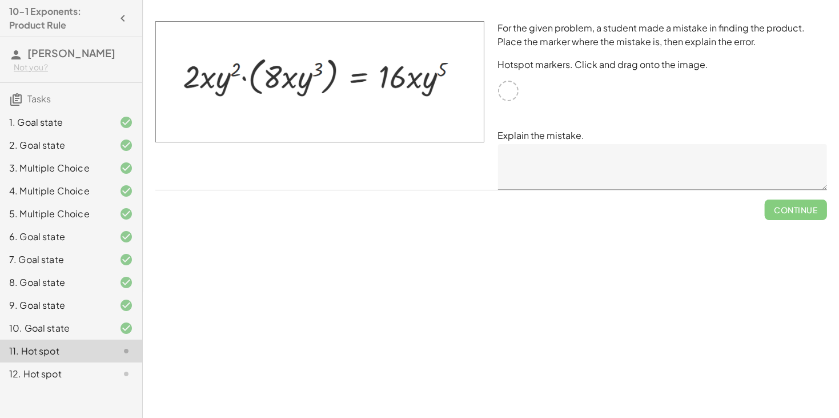
click at [508, 91] on div at bounding box center [508, 91] width 21 height 21
drag, startPoint x: 508, startPoint y: 91, endPoint x: 515, endPoint y: 82, distance: 11.4
click at [515, 82] on div "For the given problem, a student made a mistake in finding the product. Place t…" at bounding box center [662, 105] width 343 height 182
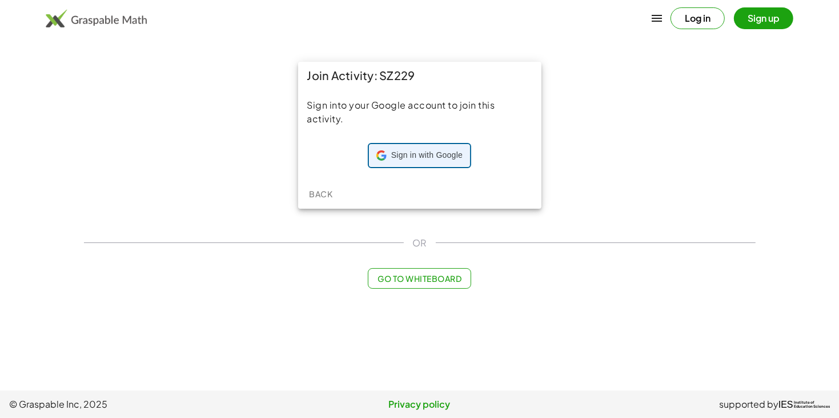
click at [444, 158] on span "Sign in with Google" at bounding box center [426, 155] width 71 height 11
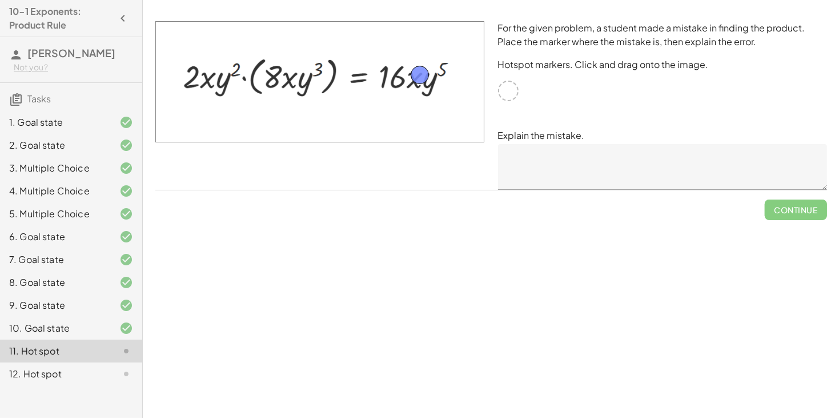
drag, startPoint x: 509, startPoint y: 89, endPoint x: 421, endPoint y: 74, distance: 89.3
click at [544, 150] on textarea at bounding box center [662, 167] width 329 height 46
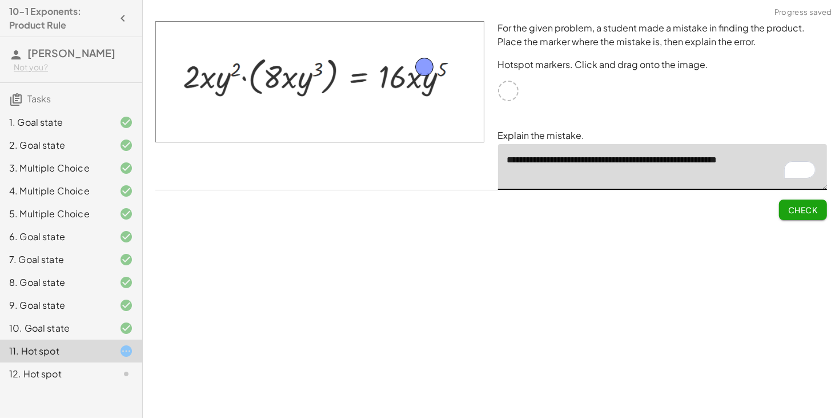
drag, startPoint x: 418, startPoint y: 78, endPoint x: 423, endPoint y: 70, distance: 9.2
type textarea "**********"
click at [794, 205] on span "Check" at bounding box center [804, 210] width 30 height 10
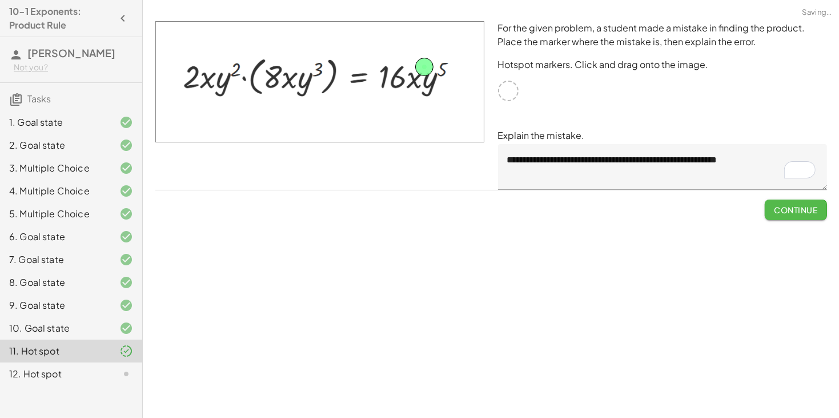
click at [794, 205] on span "Continue" at bounding box center [795, 210] width 43 height 10
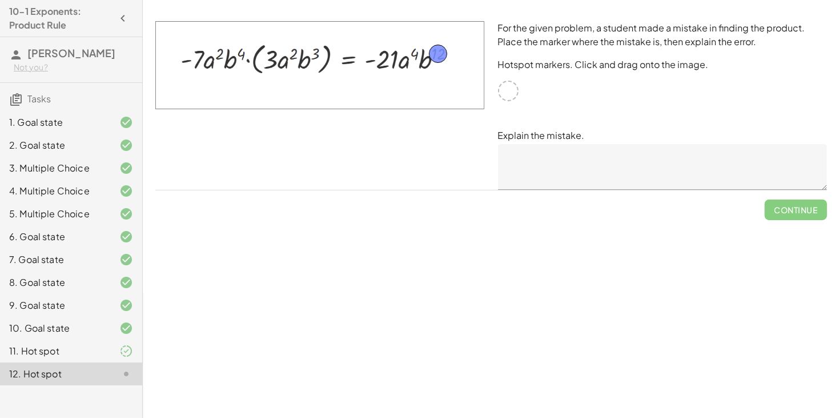
drag, startPoint x: 508, startPoint y: 94, endPoint x: 438, endPoint y: 58, distance: 78.7
click at [582, 170] on textarea at bounding box center [662, 167] width 329 height 46
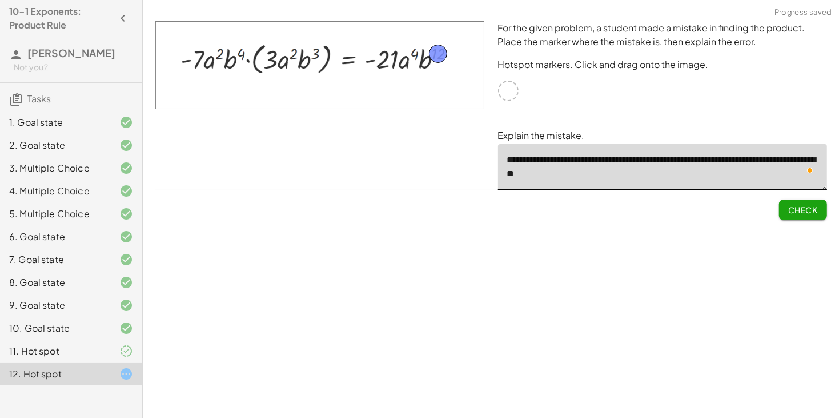
type textarea "**********"
click at [791, 206] on span "Check" at bounding box center [804, 210] width 30 height 10
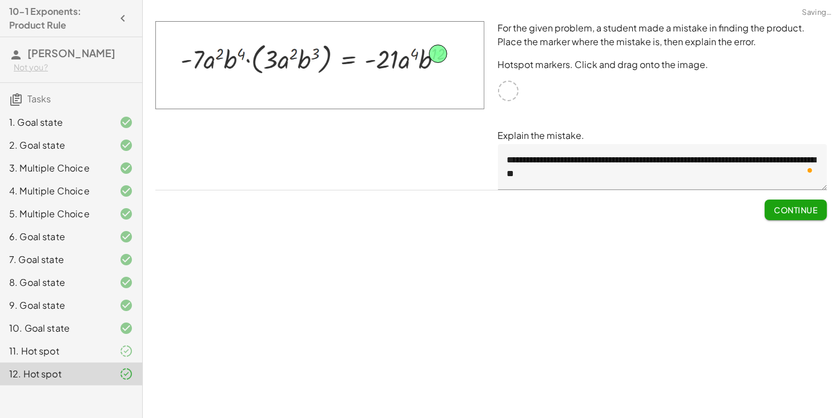
click at [791, 206] on span "Continue" at bounding box center [795, 210] width 43 height 10
